Goal: Find specific page/section: Find specific page/section

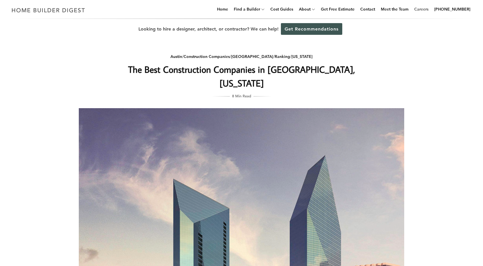
click at [429, 9] on link "Careers" at bounding box center [421, 9] width 19 height 18
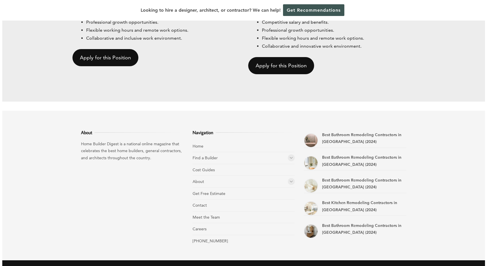
scroll to position [550, 0]
